Goal: Information Seeking & Learning: Learn about a topic

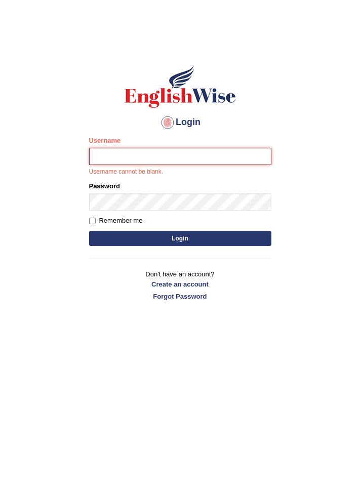
type input "varungabbi"
click at [89, 231] on button "Login" at bounding box center [180, 238] width 182 height 15
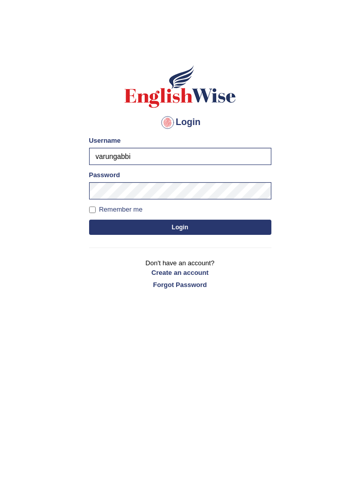
click at [200, 226] on button "Login" at bounding box center [180, 227] width 182 height 15
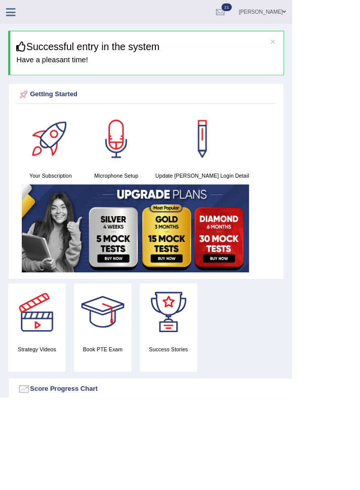
click at [10, 12] on icon at bounding box center [14, 14] width 12 height 13
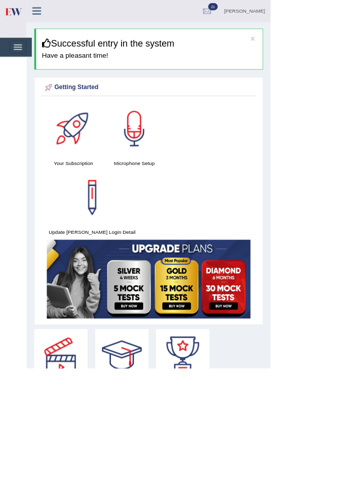
click at [20, 46] on div at bounding box center [17, 25] width 35 height 50
click at [21, 59] on span "button" at bounding box center [23, 59] width 11 height 1
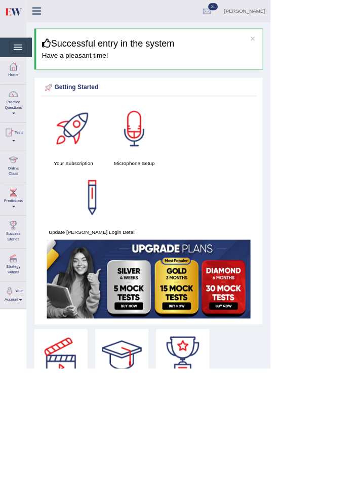
click at [15, 217] on div at bounding box center [17, 212] width 15 height 15
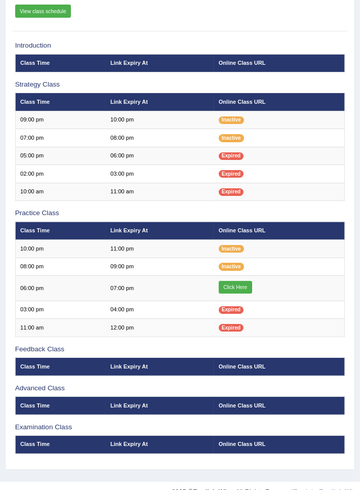
scroll to position [118, 0]
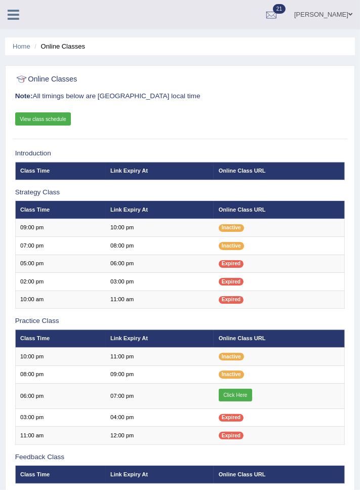
click at [286, 6] on span "21" at bounding box center [279, 9] width 13 height 10
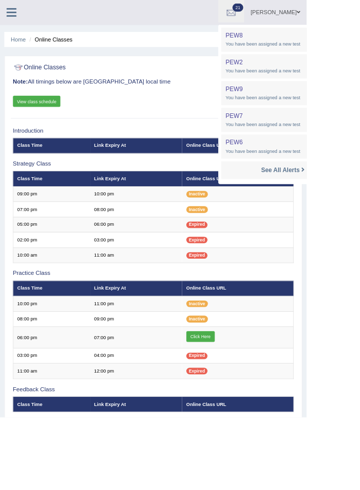
click at [349, 16] on span at bounding box center [351, 14] width 4 height 7
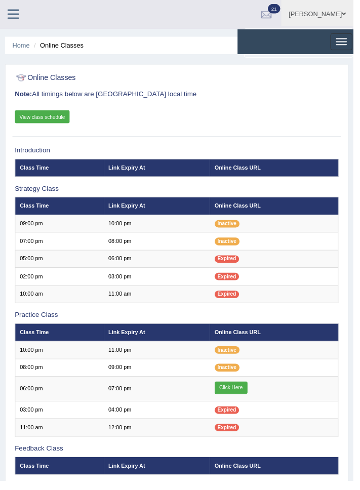
click at [286, 8] on span "21" at bounding box center [279, 9] width 13 height 10
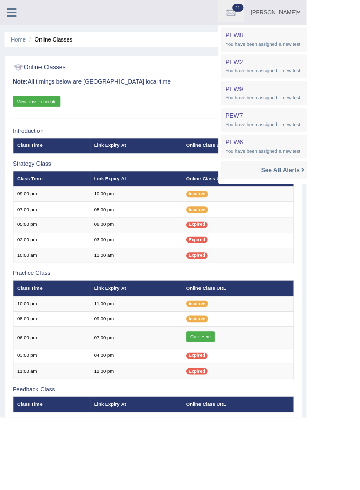
click at [331, 16] on link "[PERSON_NAME]" at bounding box center [323, 13] width 73 height 26
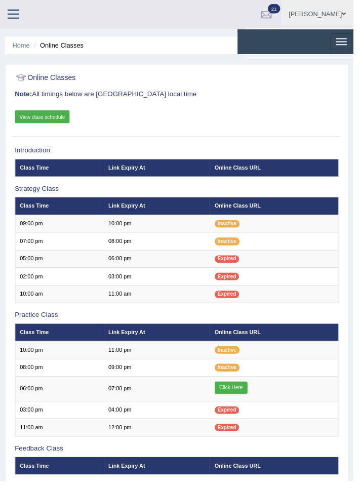
click at [279, 8] on div at bounding box center [271, 15] width 15 height 15
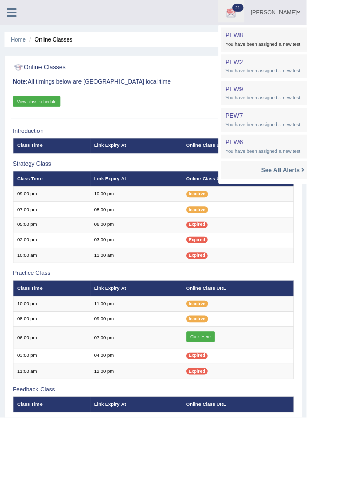
click at [328, 49] on span "You have been assigned a new test" at bounding box center [332, 52] width 135 height 10
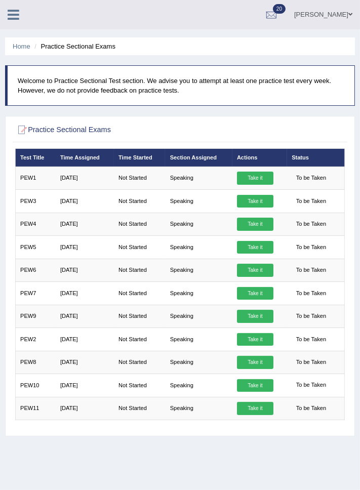
click at [15, 16] on icon at bounding box center [14, 14] width 12 height 13
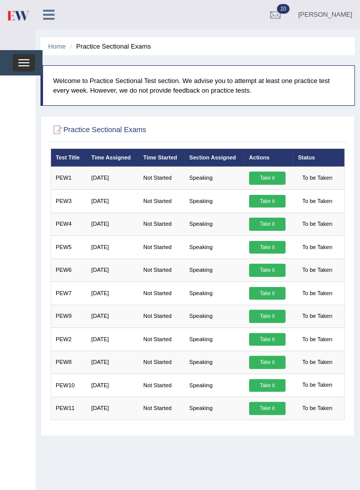
click at [24, 59] on span "button" at bounding box center [23, 59] width 11 height 1
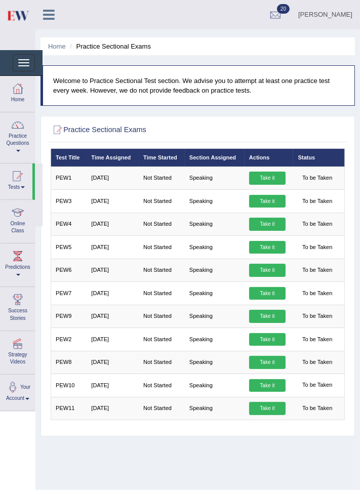
click at [19, 219] on div at bounding box center [17, 212] width 15 height 15
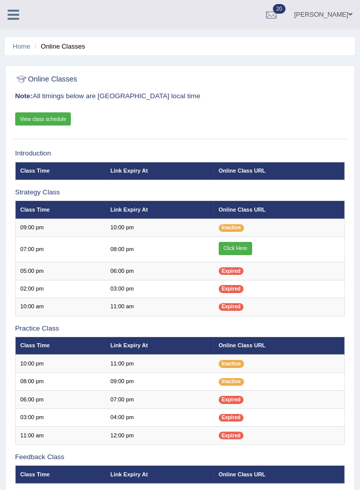
click at [240, 248] on link "Click Here" at bounding box center [235, 248] width 33 height 13
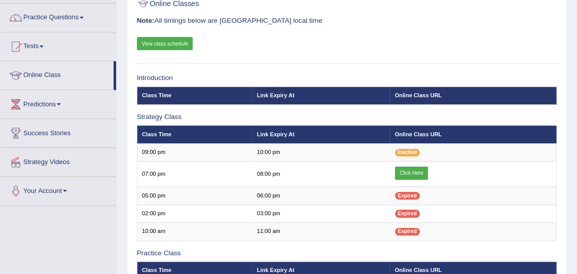
scroll to position [76, 0]
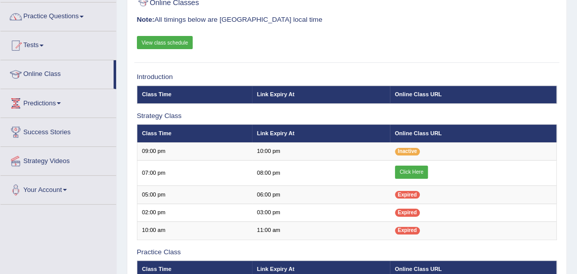
click at [412, 168] on link "Click Here" at bounding box center [411, 172] width 33 height 13
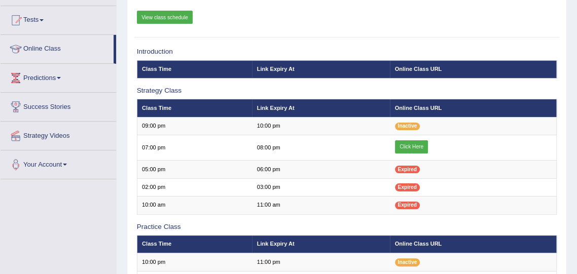
click at [416, 142] on link "Click Here" at bounding box center [411, 146] width 33 height 13
